Goal: Share content

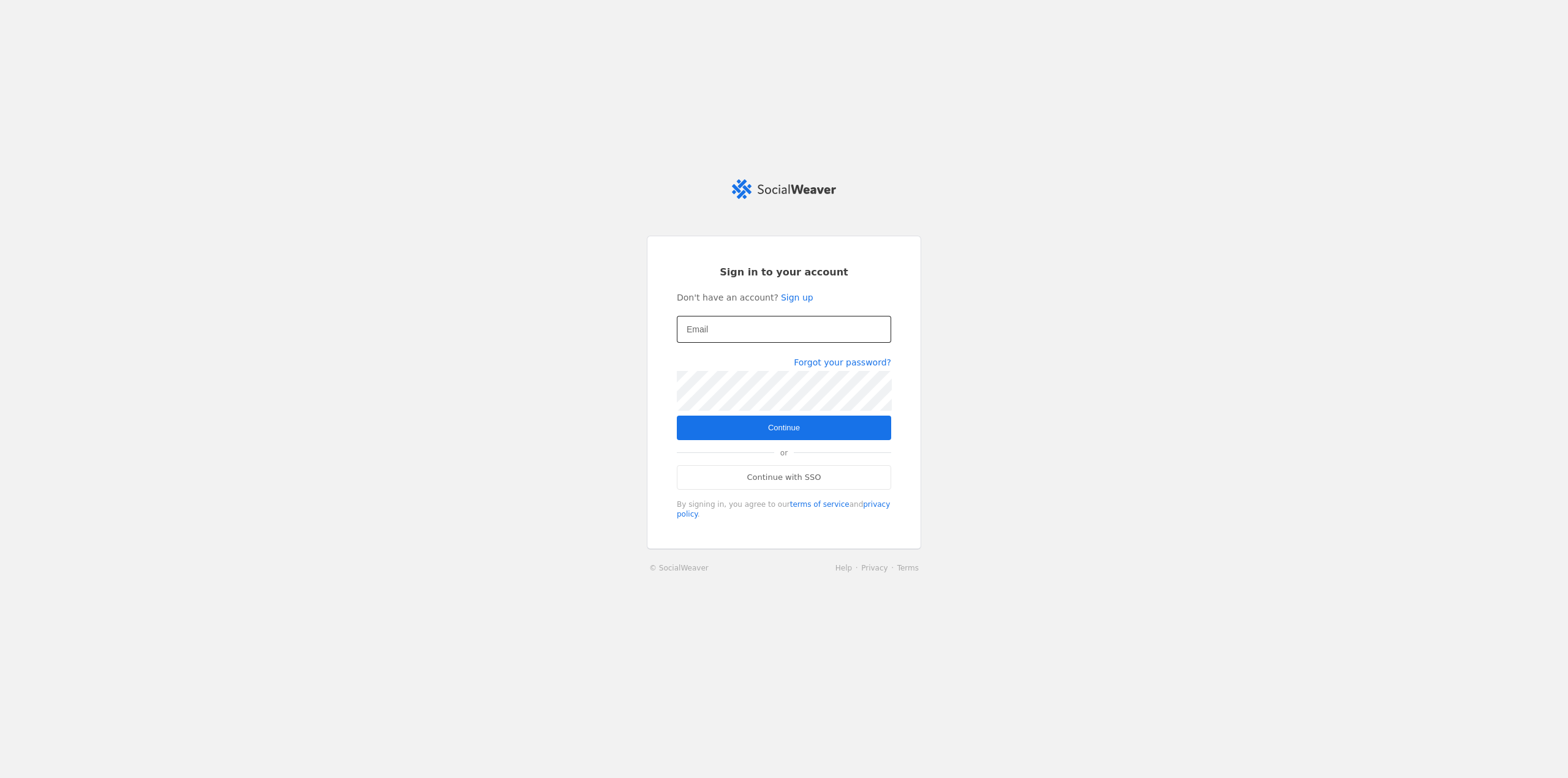
click at [739, 343] on div at bounding box center [784, 329] width 195 height 27
click at [737, 336] on input "Email" at bounding box center [784, 330] width 195 height 15
type input "[PERSON_NAME][EMAIL_ADDRESS][PERSON_NAME][DOMAIN_NAME]"
click at [785, 434] on span "Continue" at bounding box center [784, 428] width 32 height 13
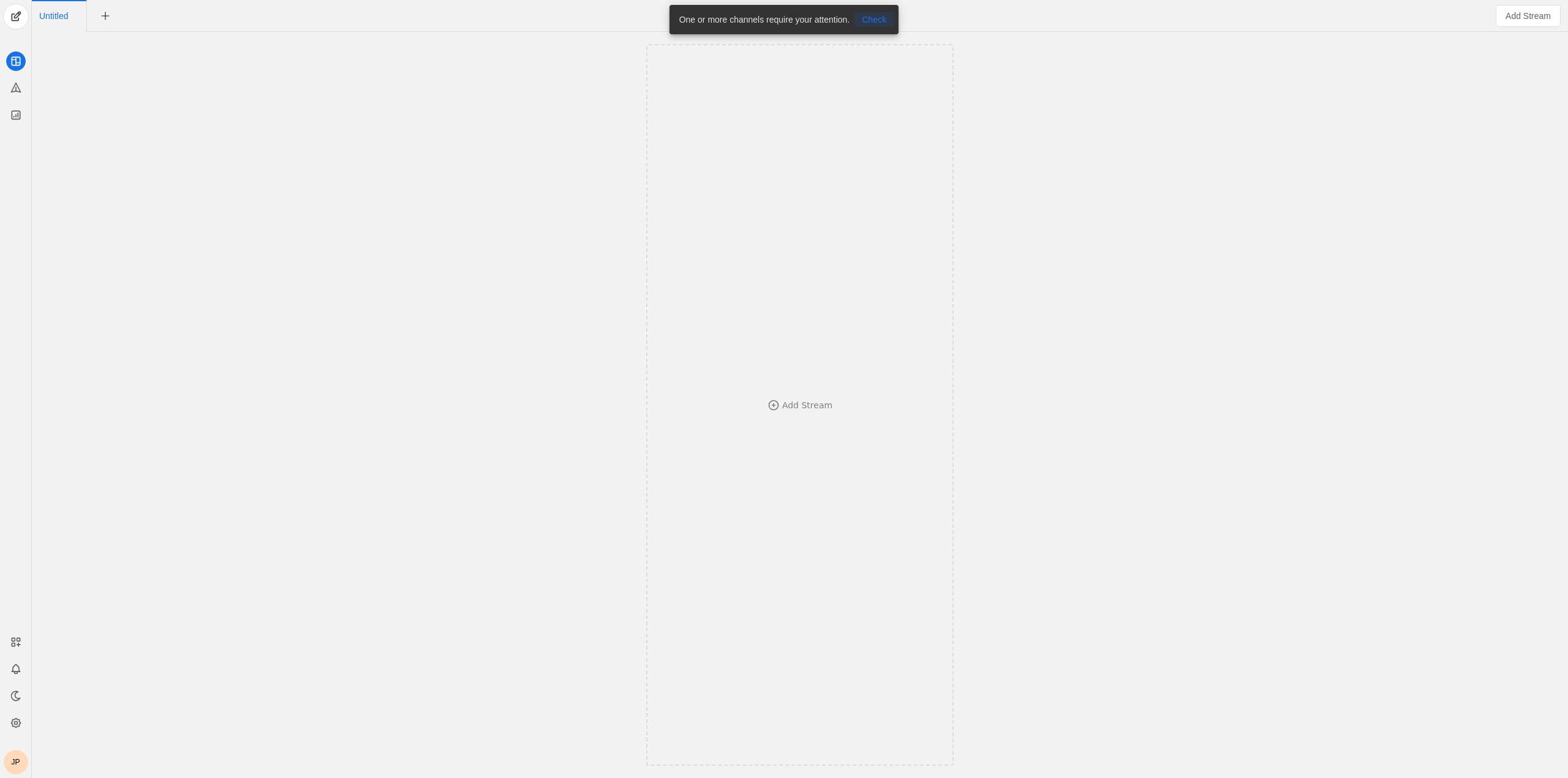
click at [869, 17] on span "Check" at bounding box center [874, 19] width 24 height 13
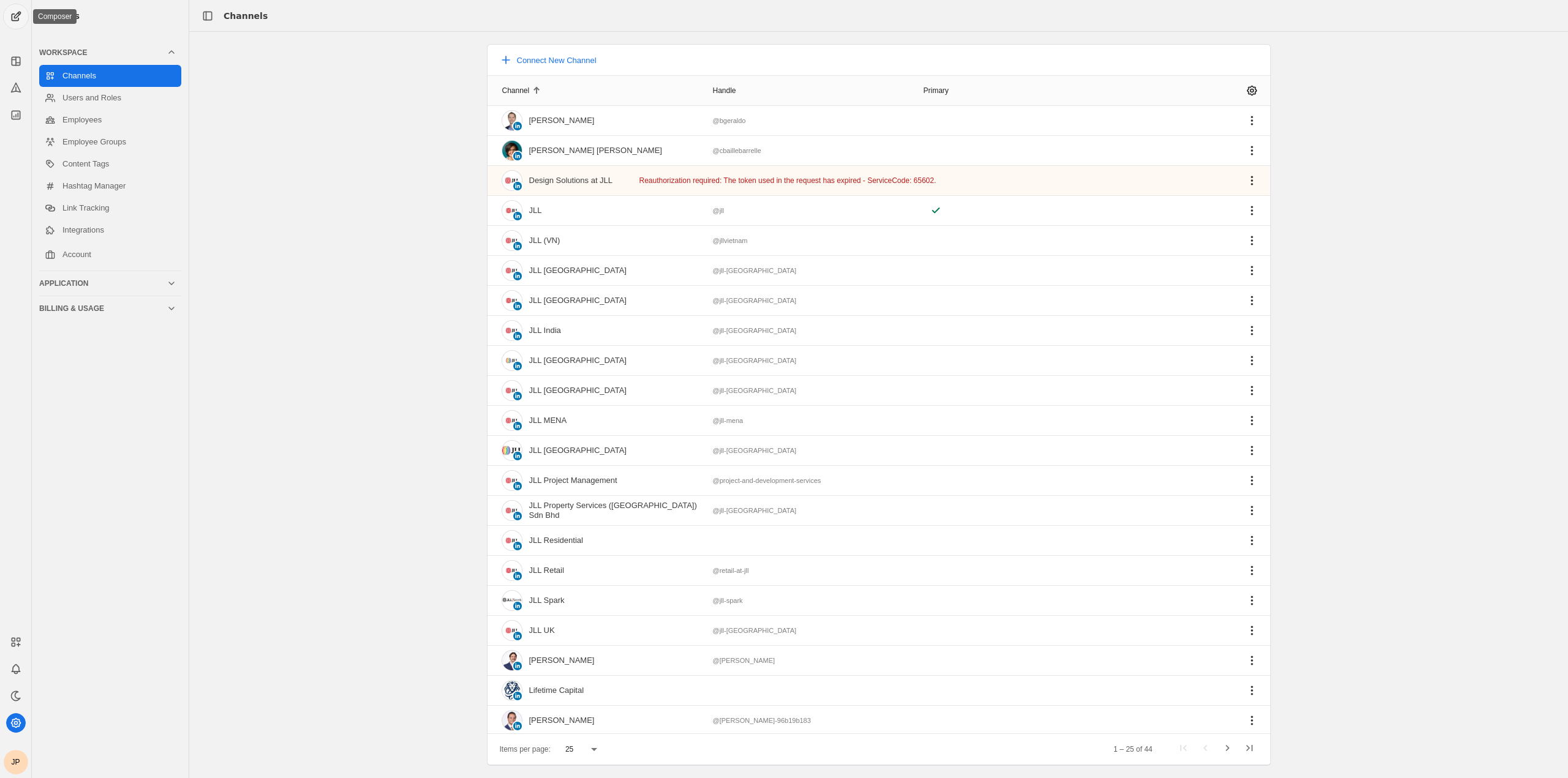
click at [16, 13] on span "undefined" at bounding box center [15, 16] width 24 height 24
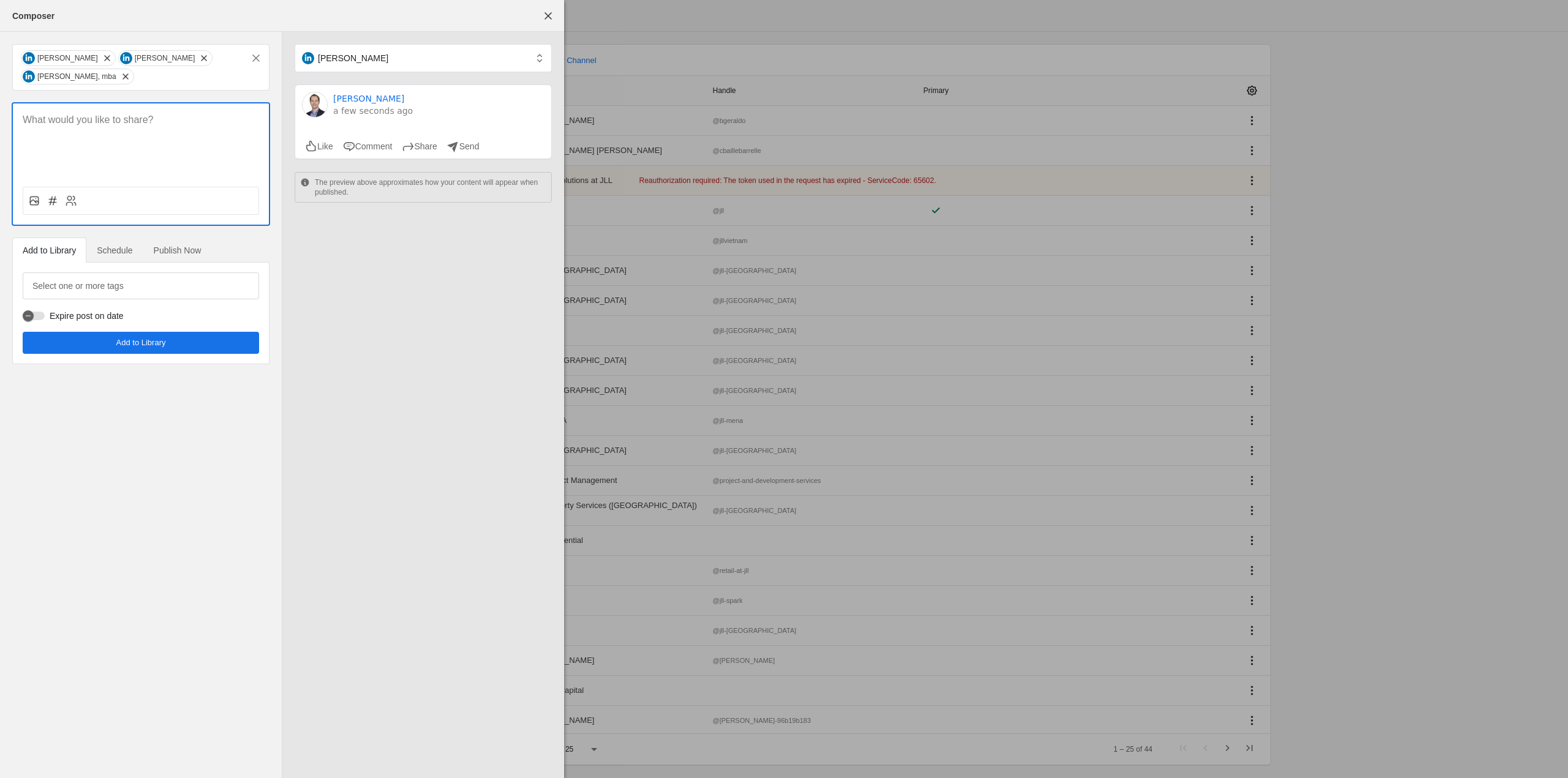
click at [49, 120] on p at bounding box center [141, 120] width 236 height 14
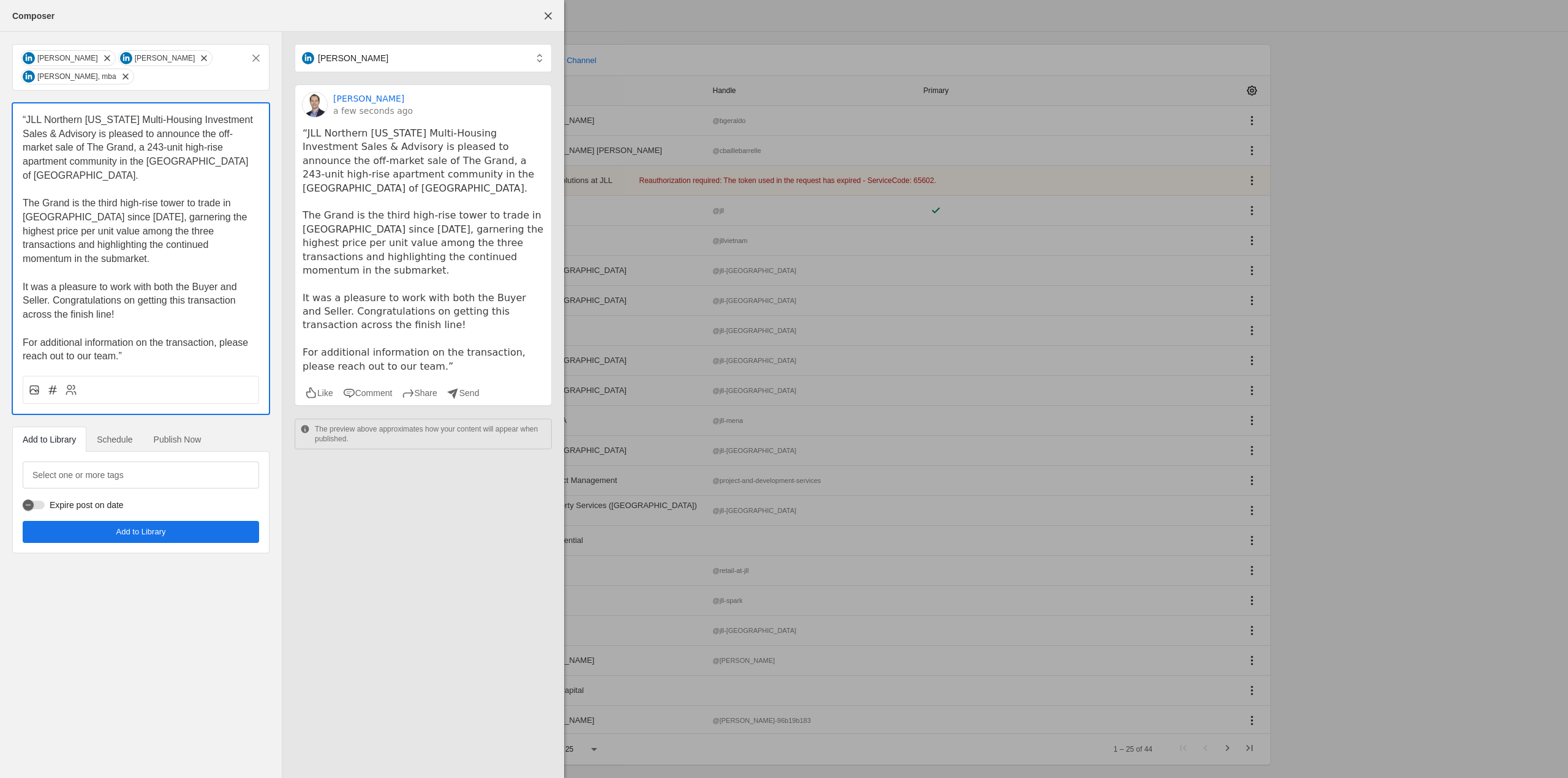
click at [26, 117] on span "“JLL Northern [US_STATE] Multi-Housing Investment Sales & Advisory is pleased t…" at bounding box center [139, 147] width 233 height 66
click at [124, 354] on p "For additional information on the transaction, please reach out to our team.”" at bounding box center [141, 349] width 236 height 28
click at [35, 386] on rect at bounding box center [34, 390] width 8 height 8
click at [0, 0] on input "file" at bounding box center [0, 0] width 0 height 0
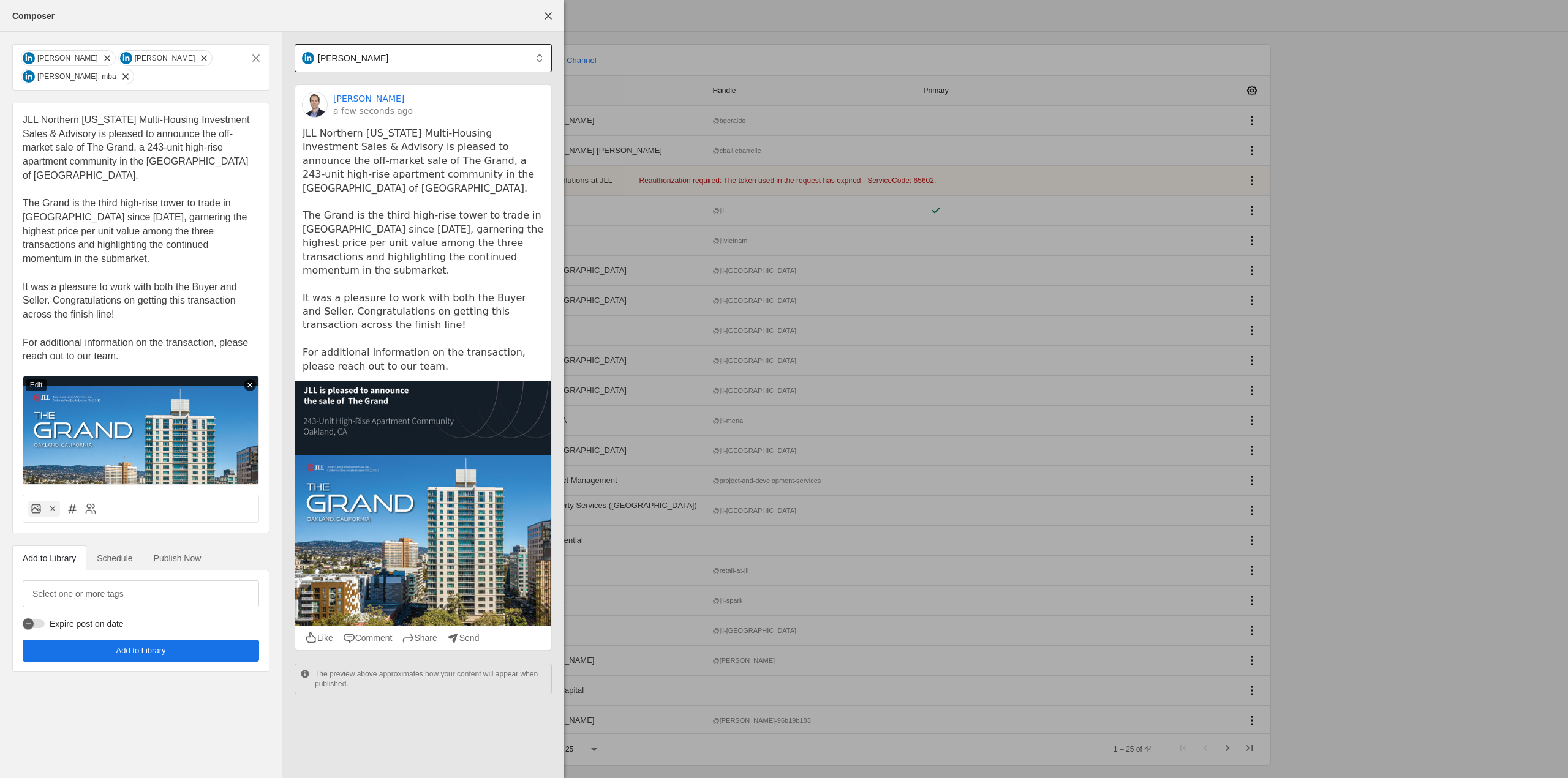
click at [539, 56] on div "[PERSON_NAME]" at bounding box center [426, 59] width 247 height 28
click at [220, 33] on div at bounding box center [784, 389] width 1568 height 778
click at [169, 557] on span "Publish Now" at bounding box center [178, 559] width 48 height 8
click at [136, 635] on span "Publish Now" at bounding box center [141, 637] width 44 height 13
